Goal: Task Accomplishment & Management: Complete application form

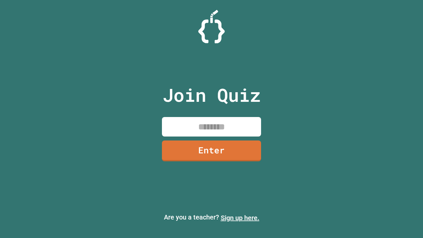
click at [240, 218] on link "Sign up here." at bounding box center [240, 218] width 39 height 8
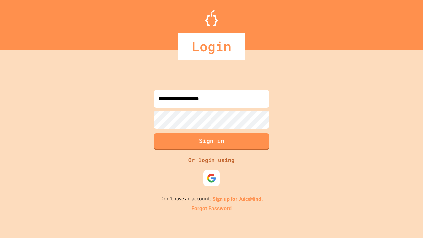
type input "**********"
